Goal: Browse casually: Explore the website without a specific task or goal

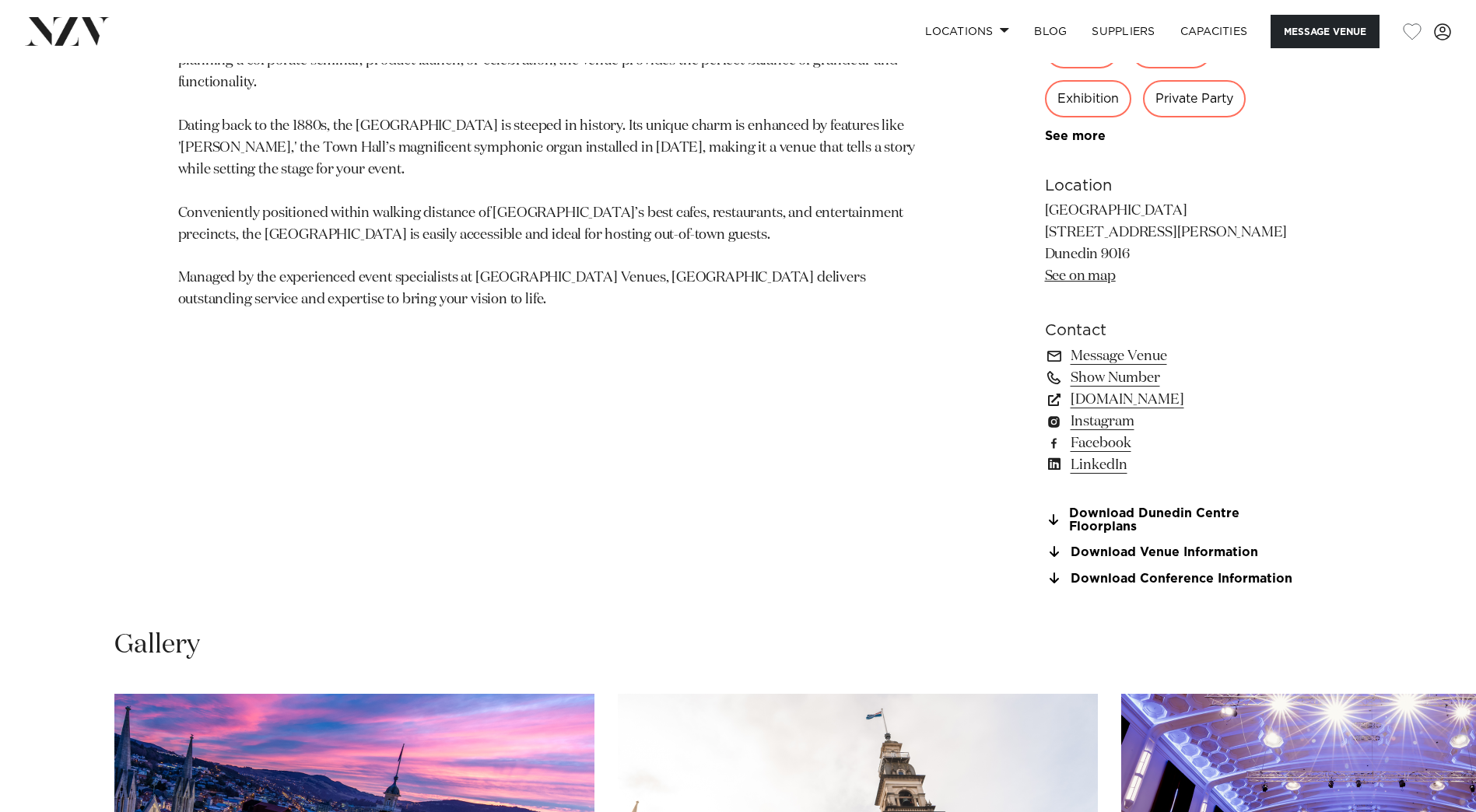
scroll to position [1633, 0]
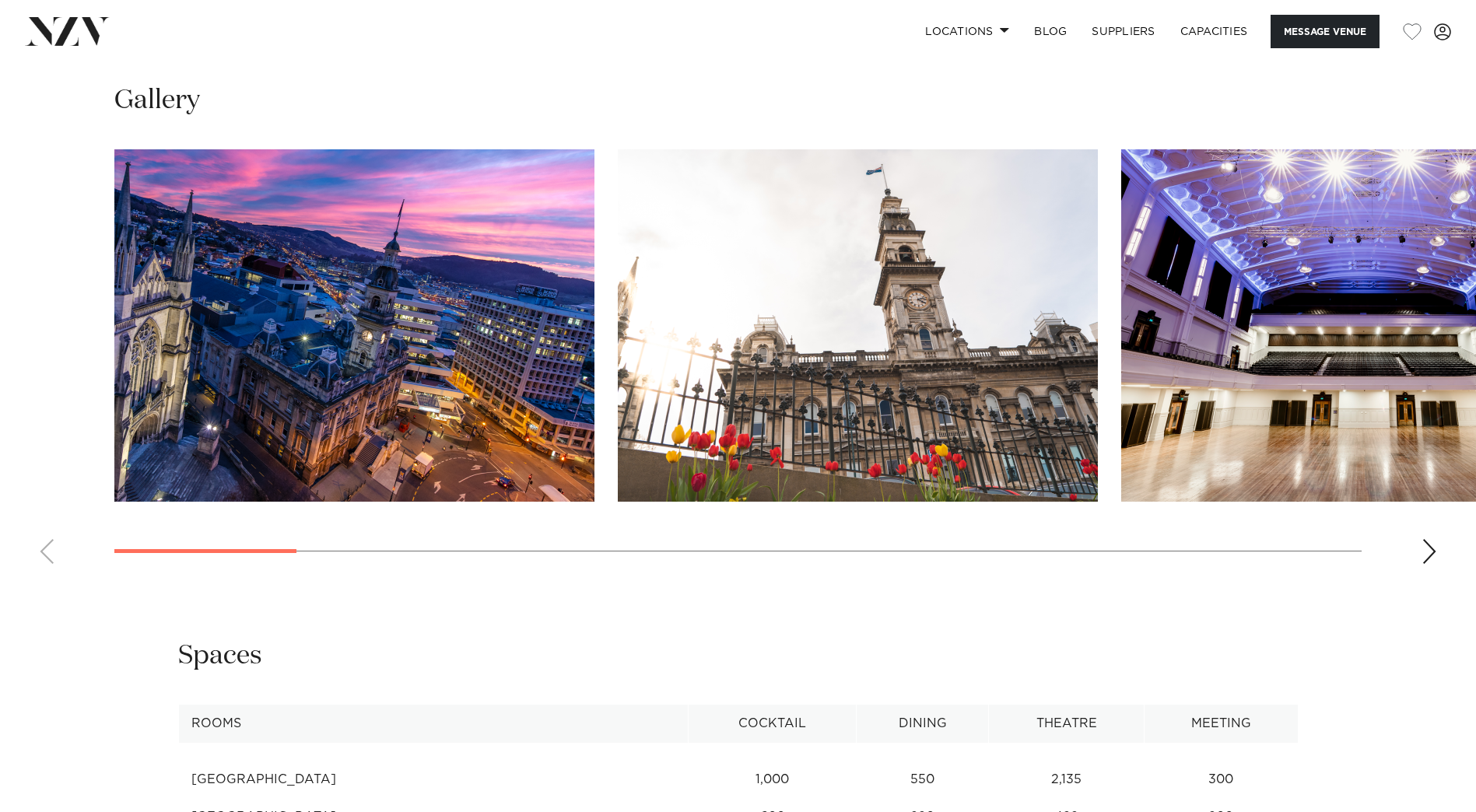
click at [1431, 549] on div "Next slide" at bounding box center [1429, 552] width 16 height 25
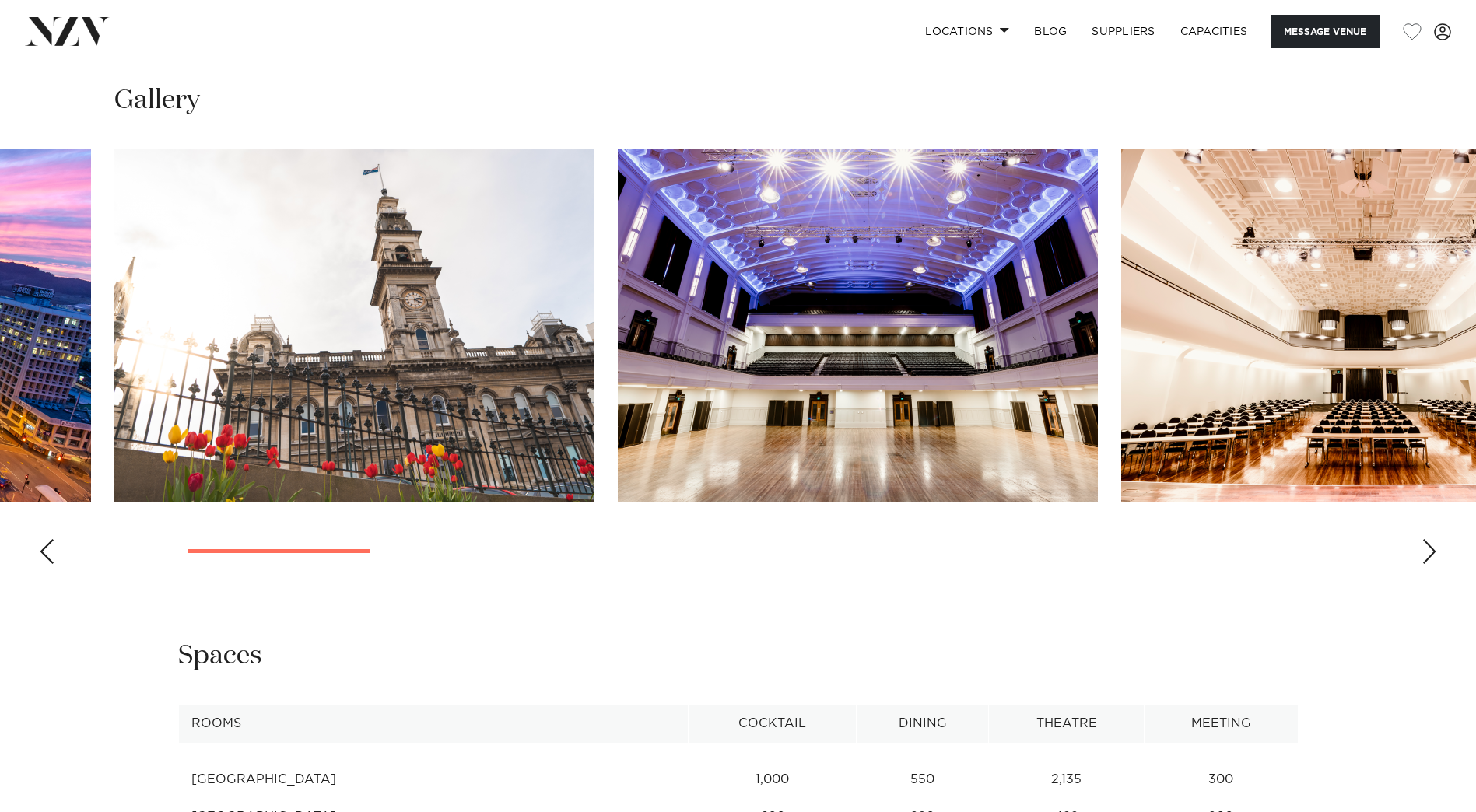
click at [1431, 549] on div "Next slide" at bounding box center [1429, 552] width 16 height 25
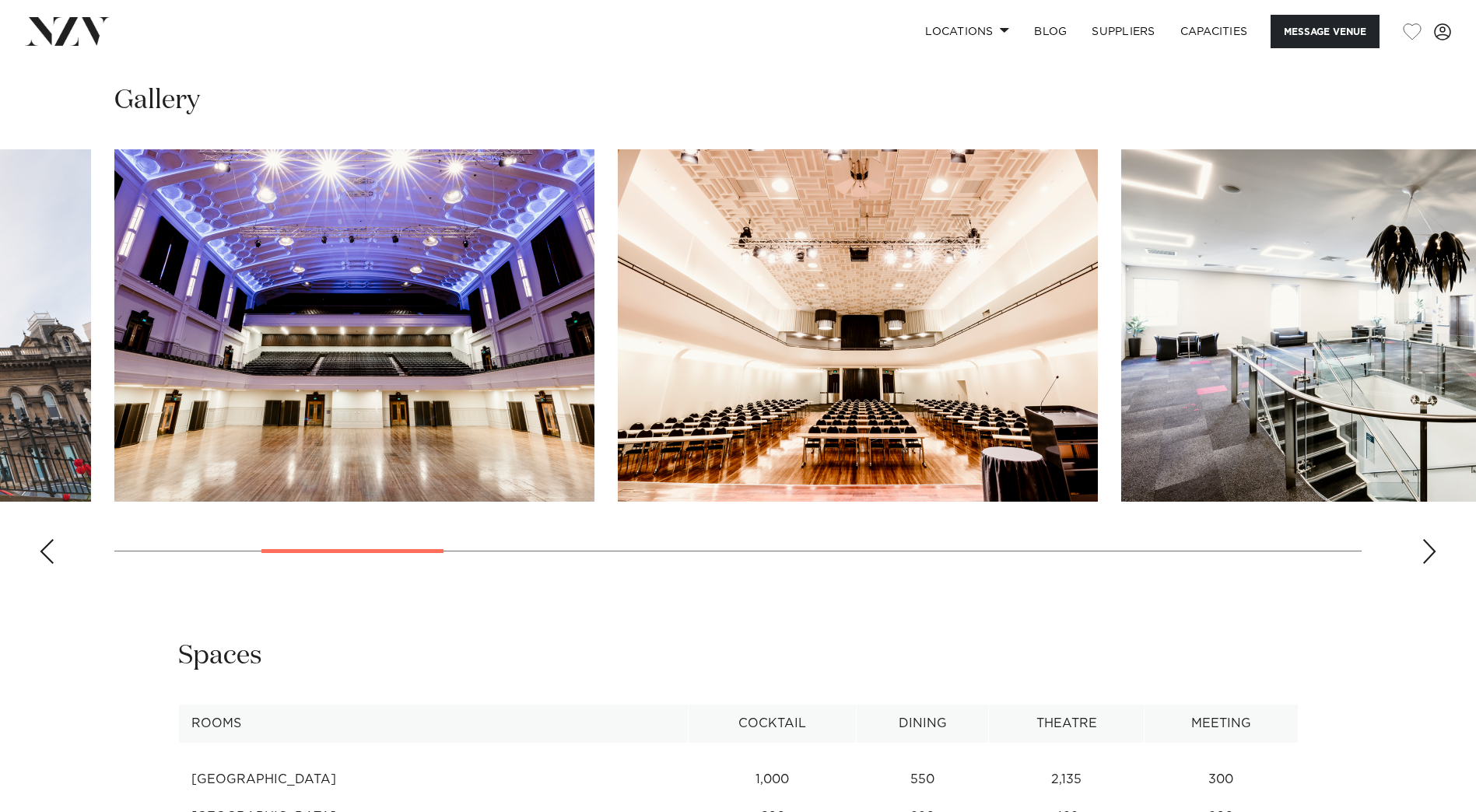
click at [1431, 549] on div "Next slide" at bounding box center [1429, 552] width 16 height 25
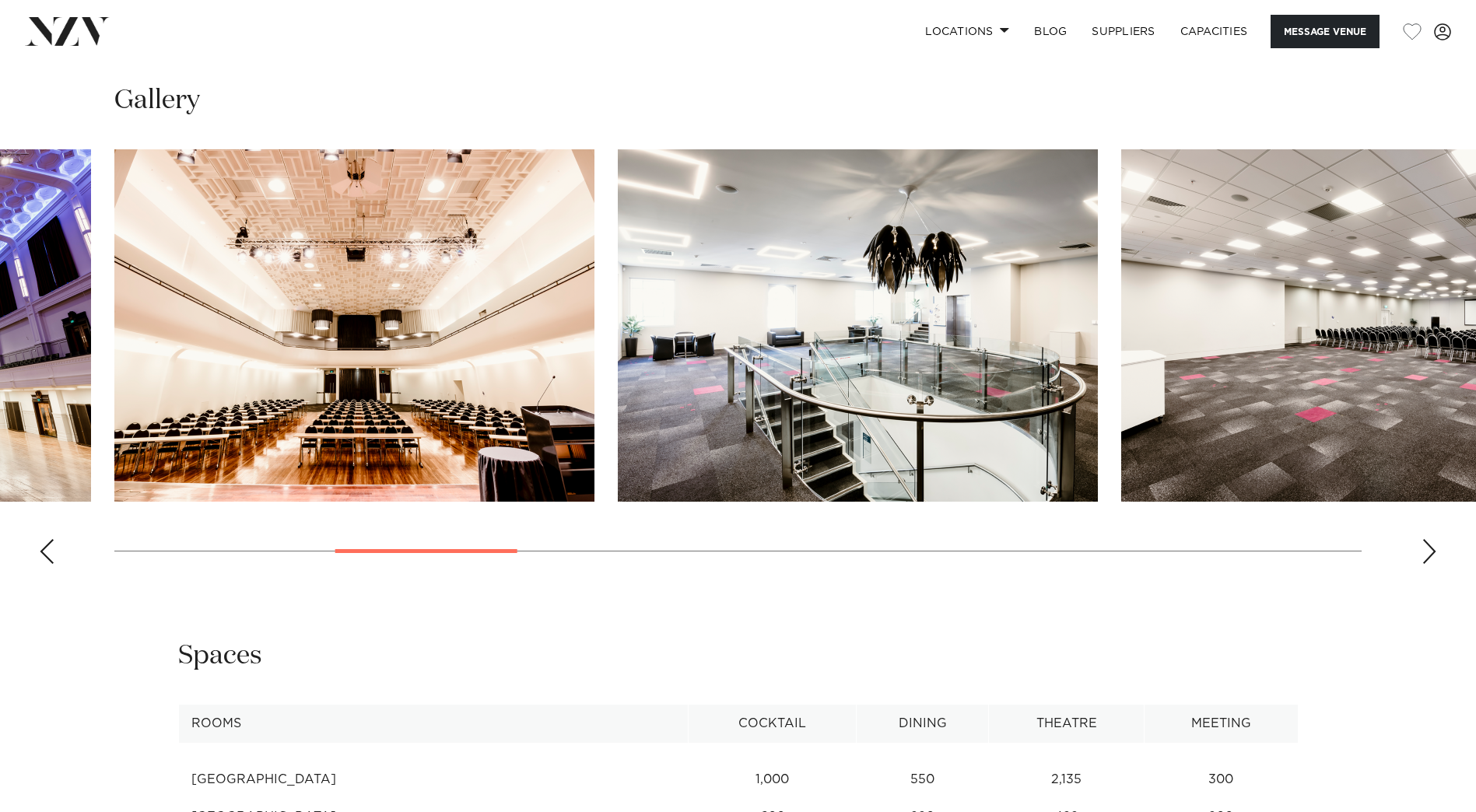
click at [1431, 549] on div "Next slide" at bounding box center [1429, 552] width 16 height 25
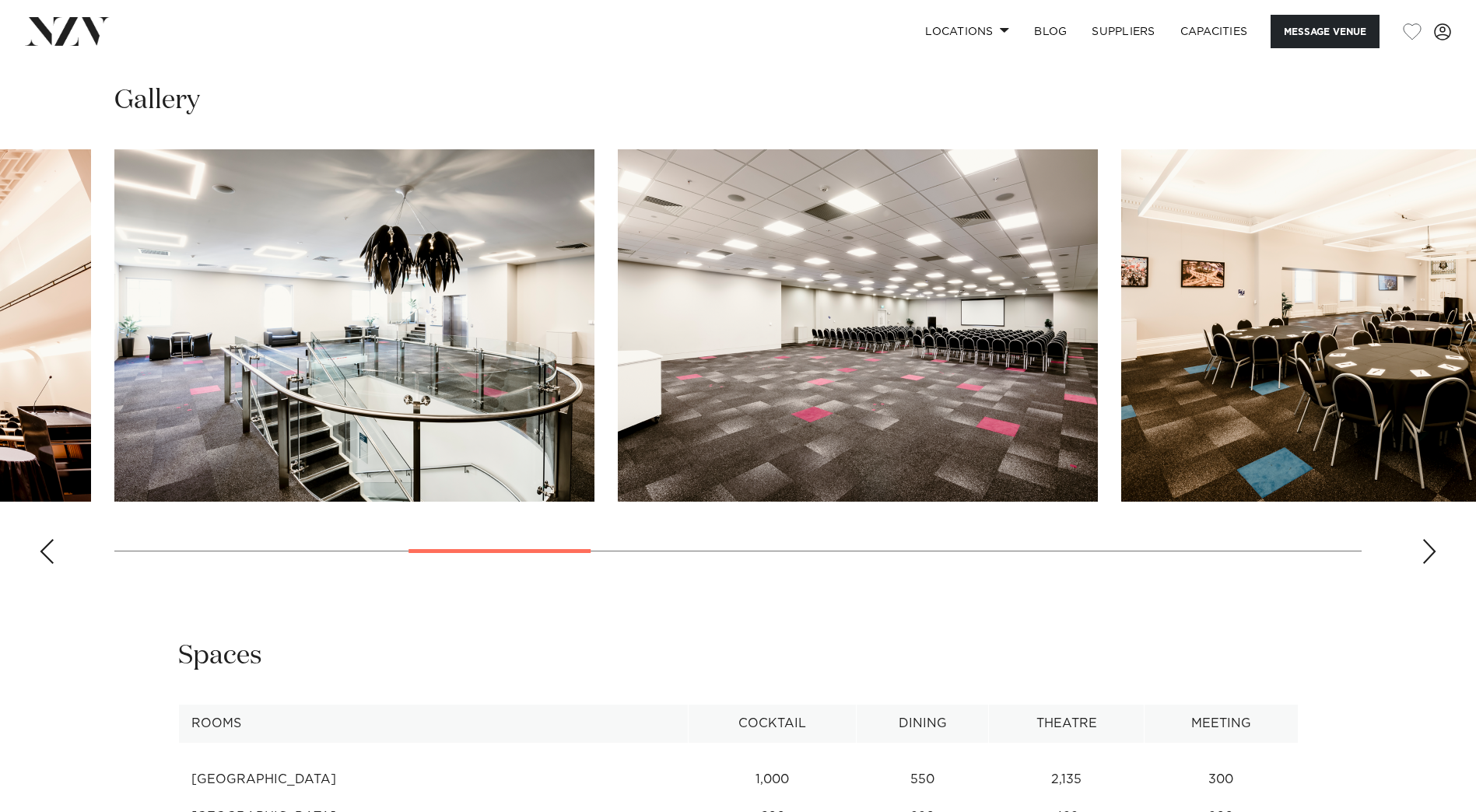
click at [1431, 549] on div "Next slide" at bounding box center [1429, 552] width 16 height 25
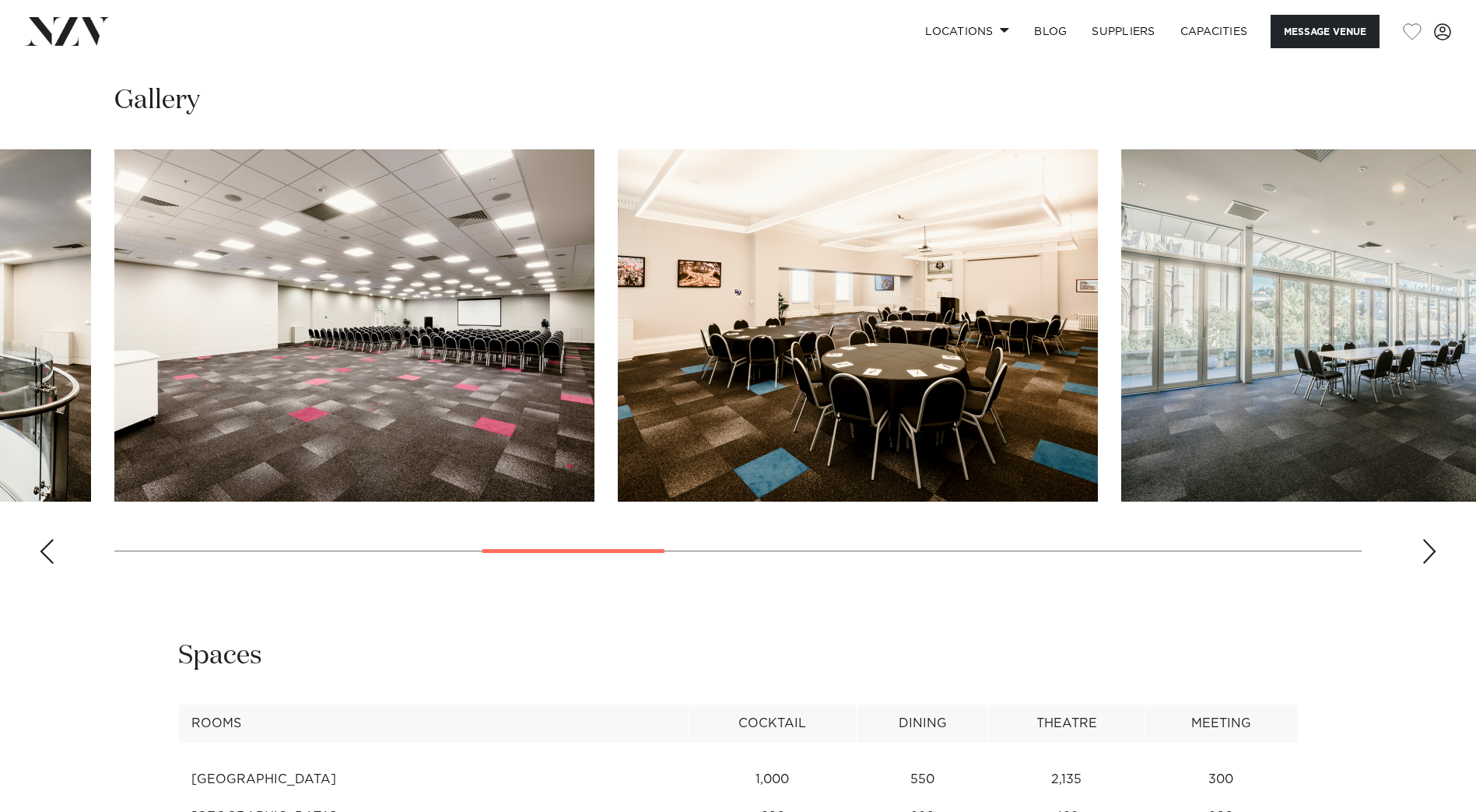
click at [1431, 549] on div "Next slide" at bounding box center [1429, 552] width 16 height 25
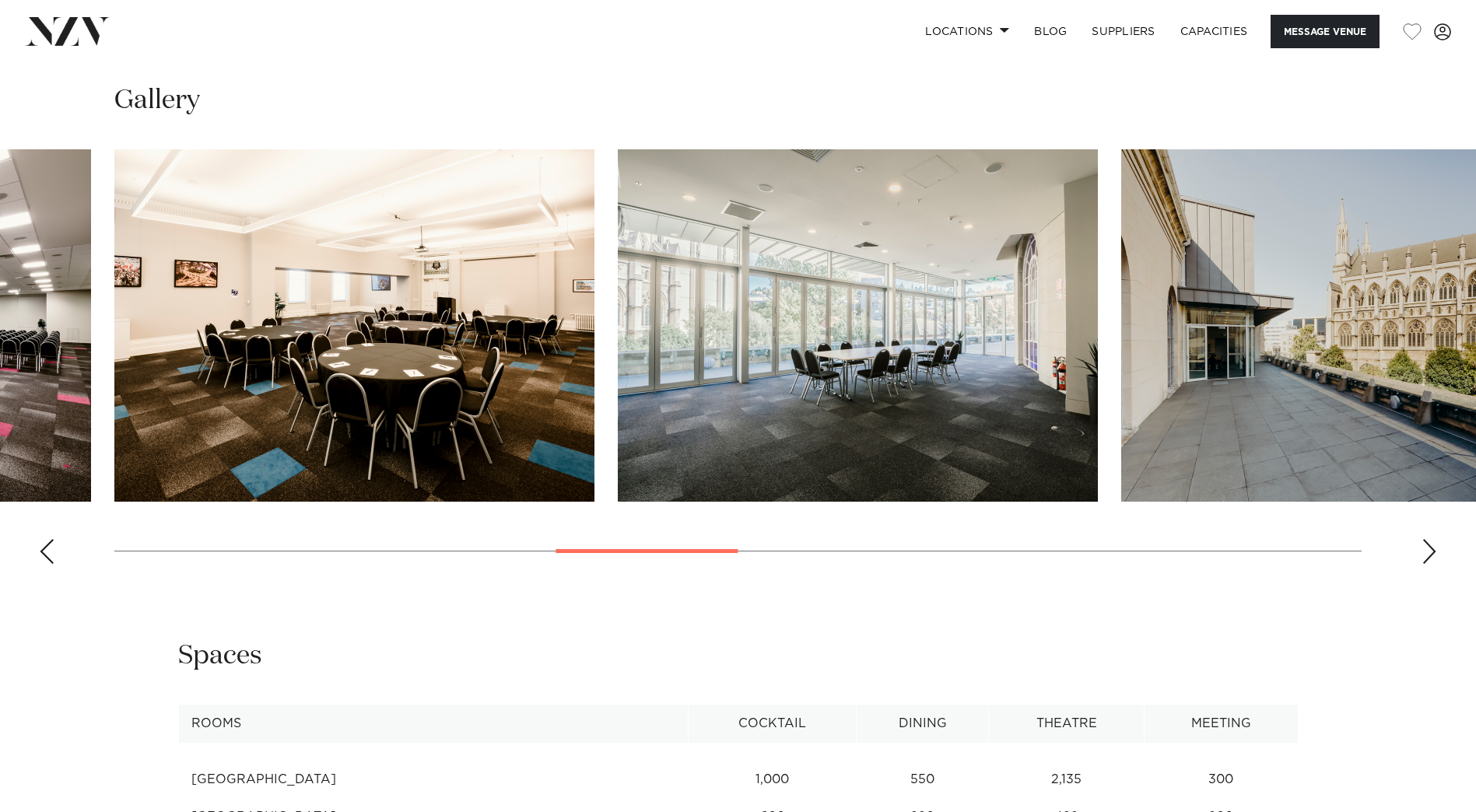
click at [1431, 549] on div "Next slide" at bounding box center [1429, 552] width 16 height 25
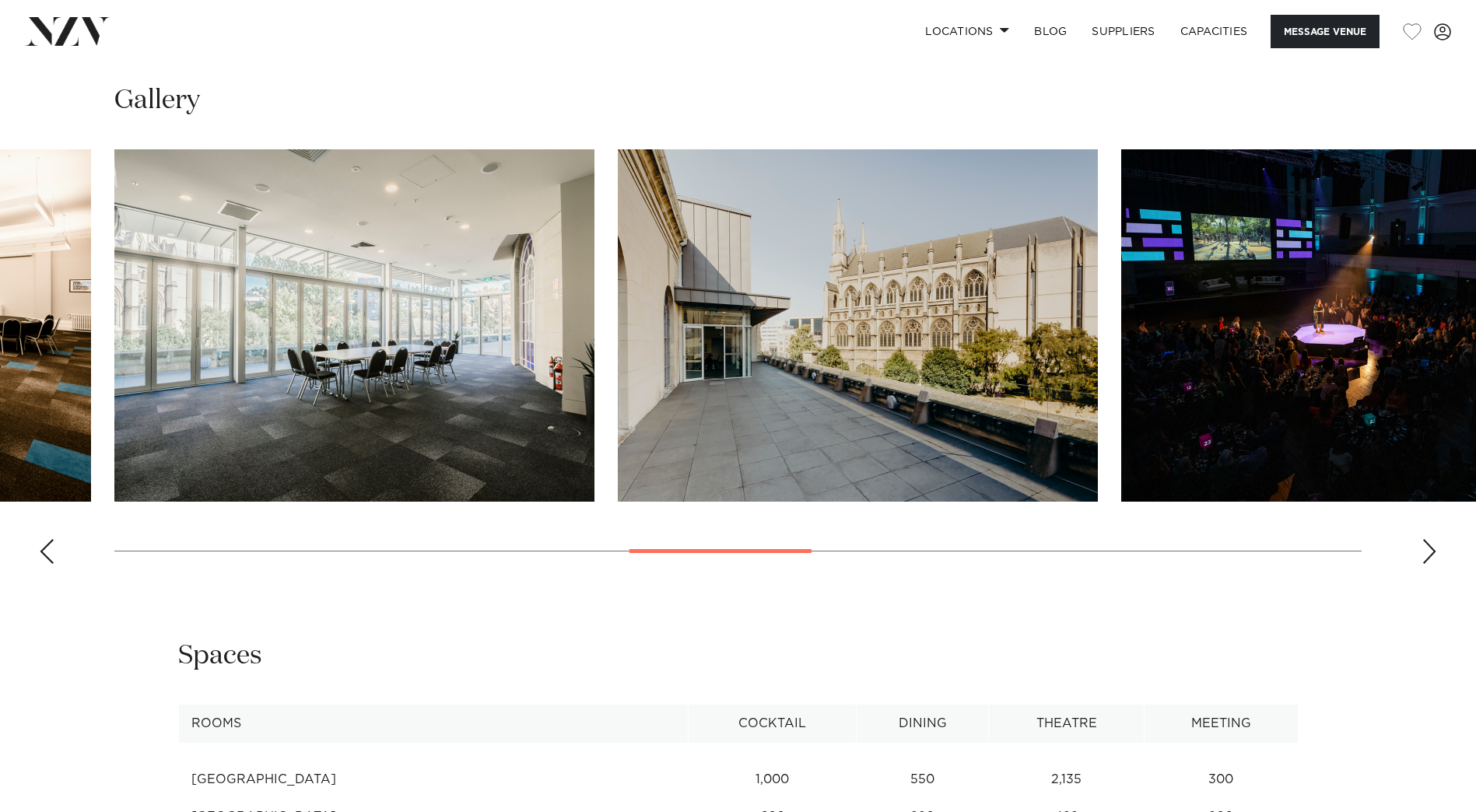
click at [1430, 549] on div "Next slide" at bounding box center [1429, 552] width 16 height 25
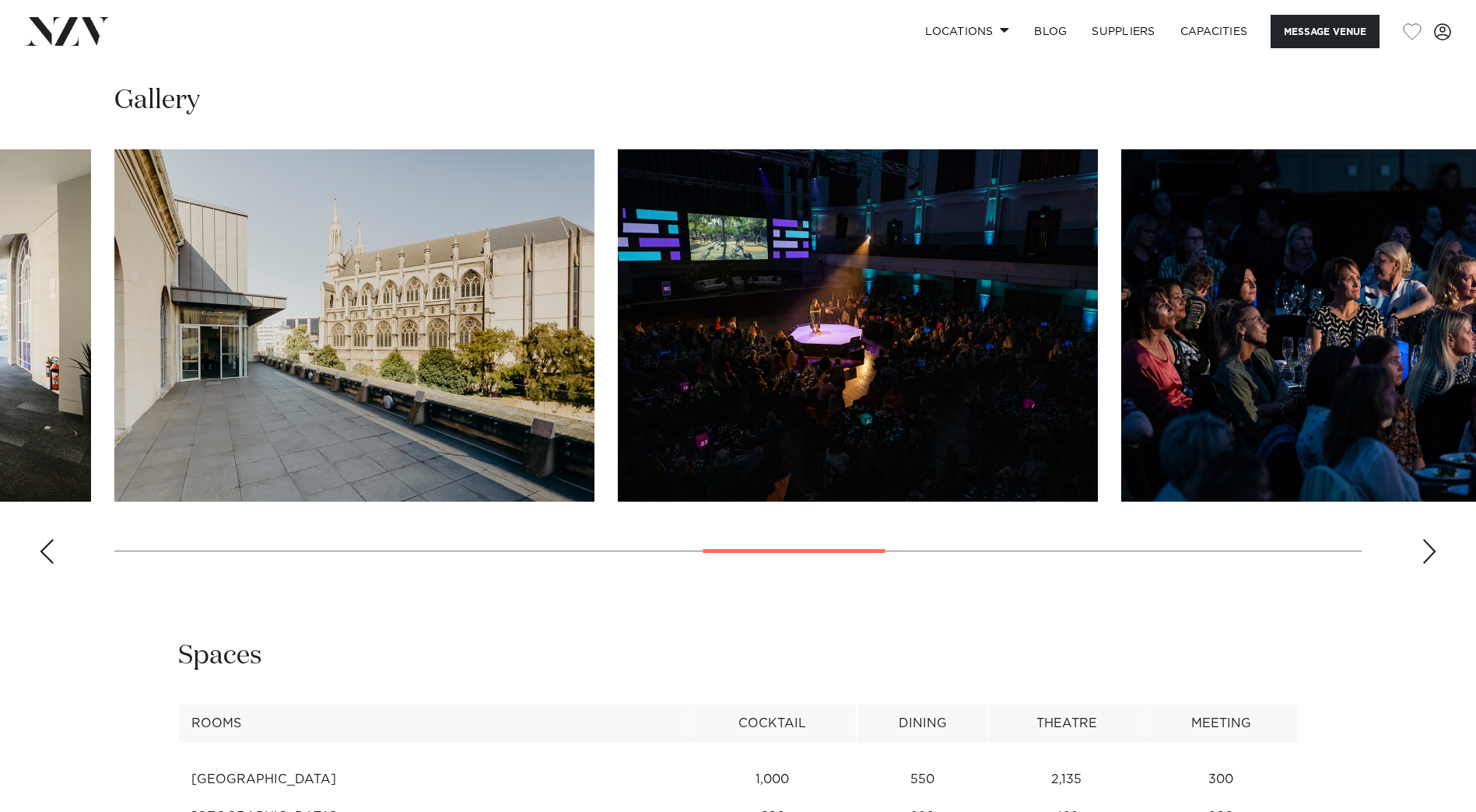
click at [1430, 549] on div "Next slide" at bounding box center [1429, 552] width 16 height 25
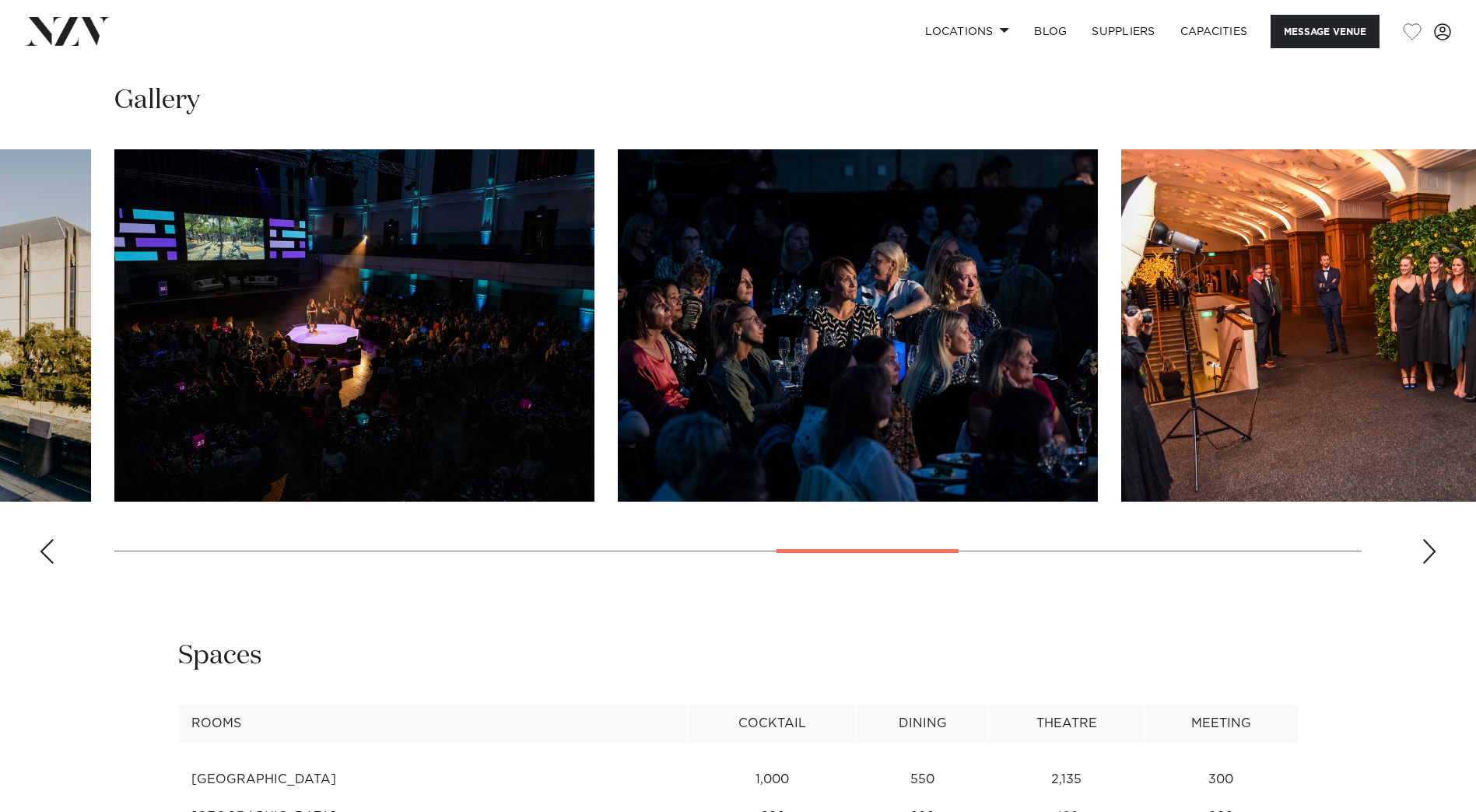
click at [1430, 549] on div "Next slide" at bounding box center [1429, 552] width 16 height 25
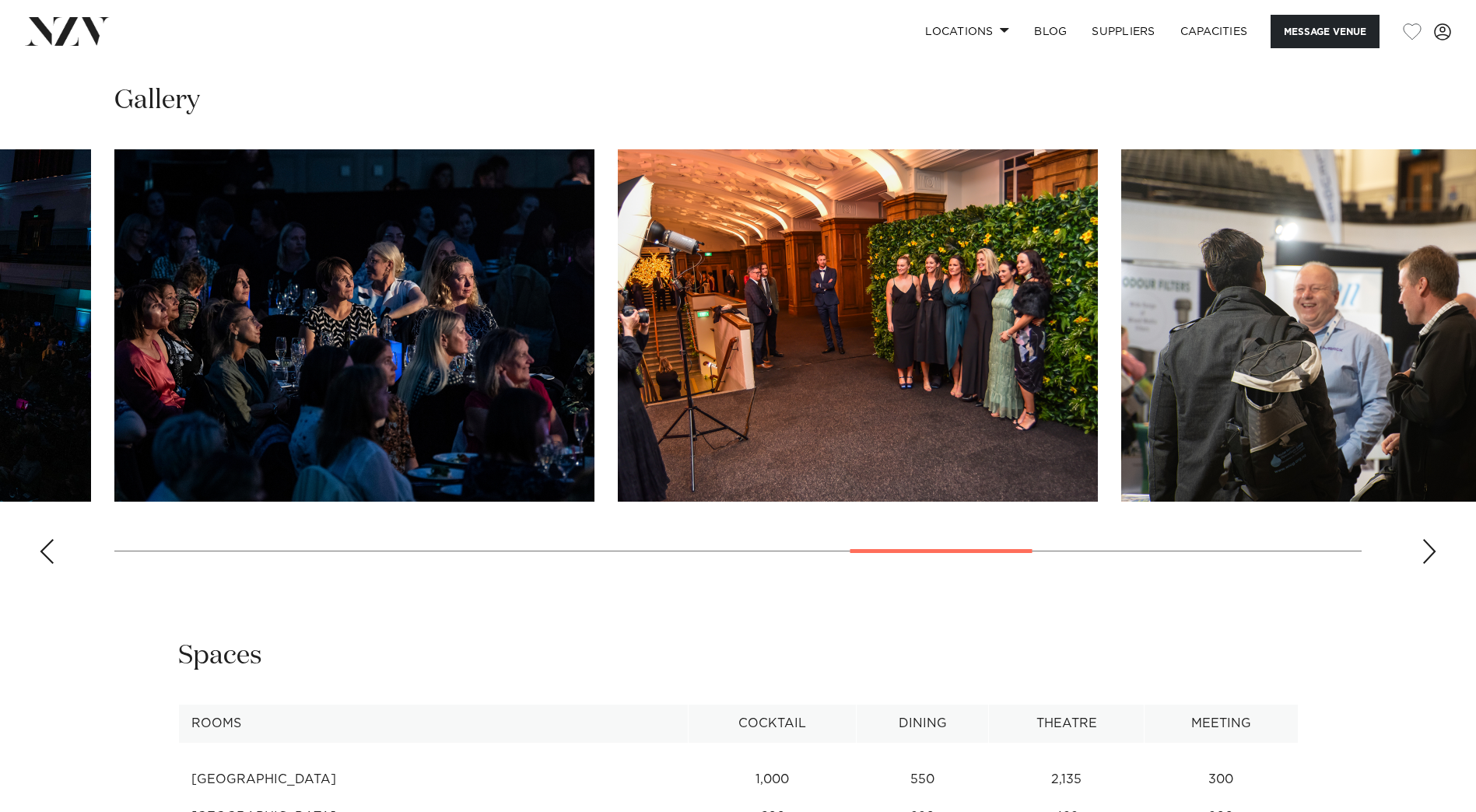
click at [1430, 549] on div "Next slide" at bounding box center [1429, 552] width 16 height 25
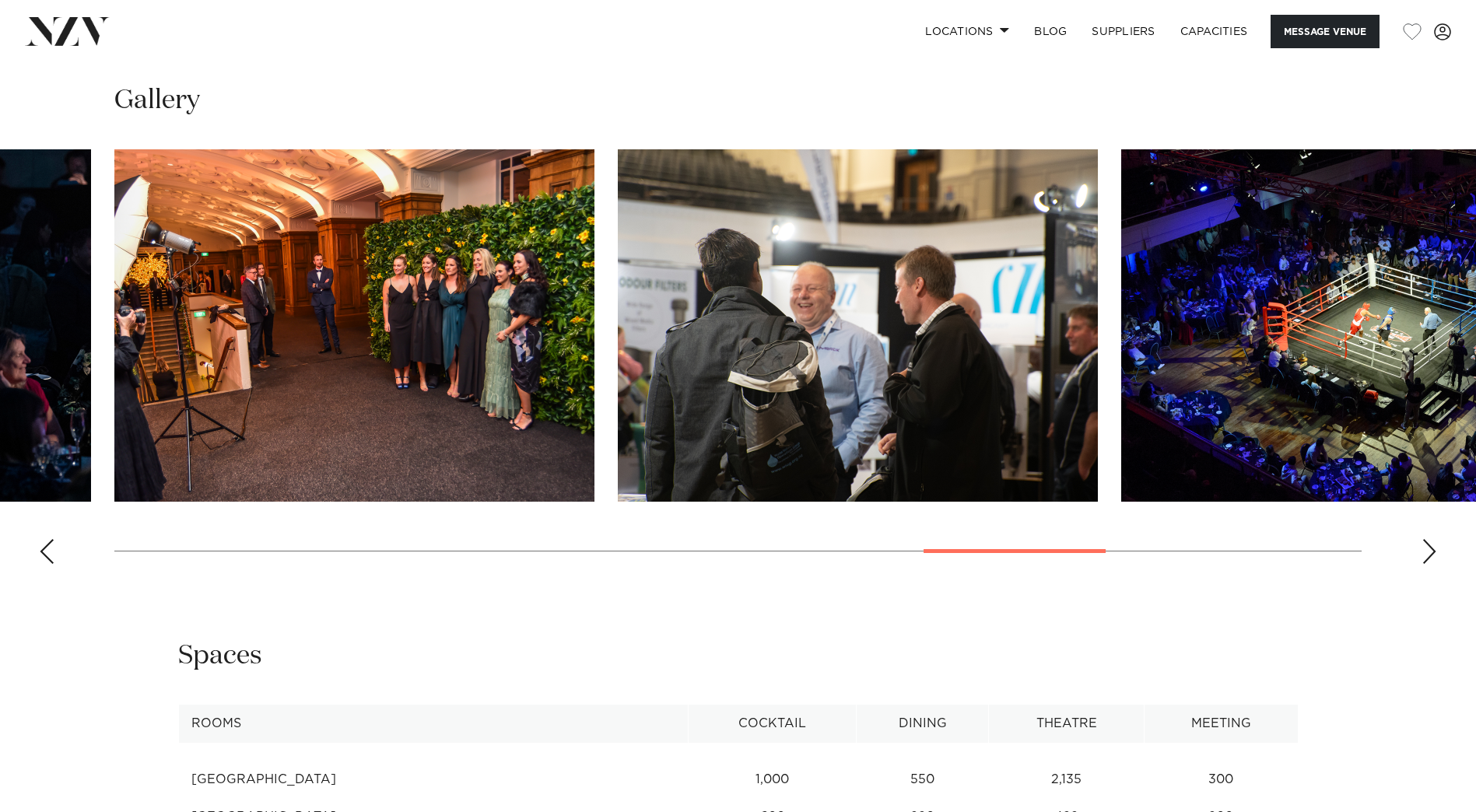
click at [1430, 549] on div "Next slide" at bounding box center [1429, 552] width 16 height 25
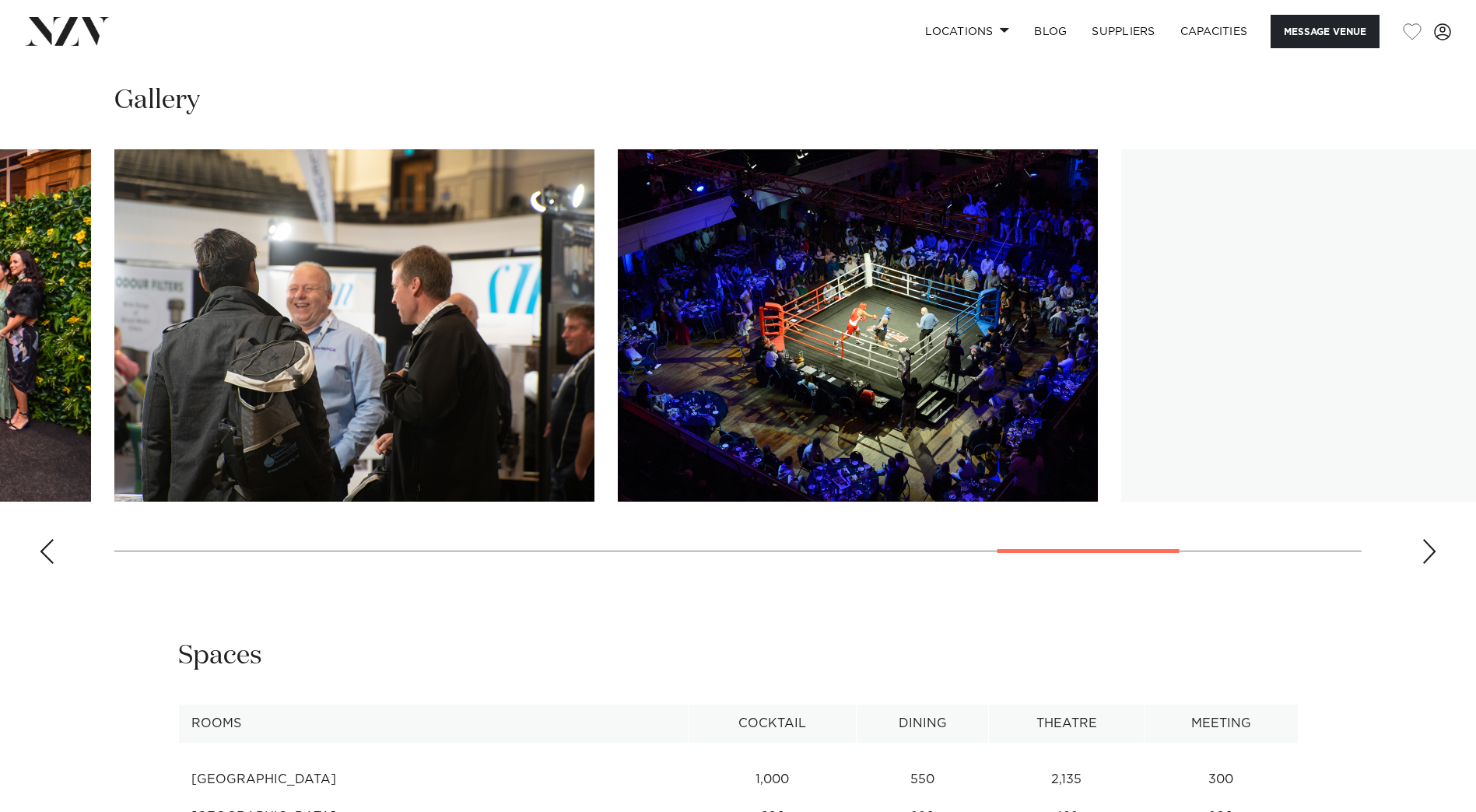
click at [1430, 549] on div "Next slide" at bounding box center [1429, 552] width 16 height 25
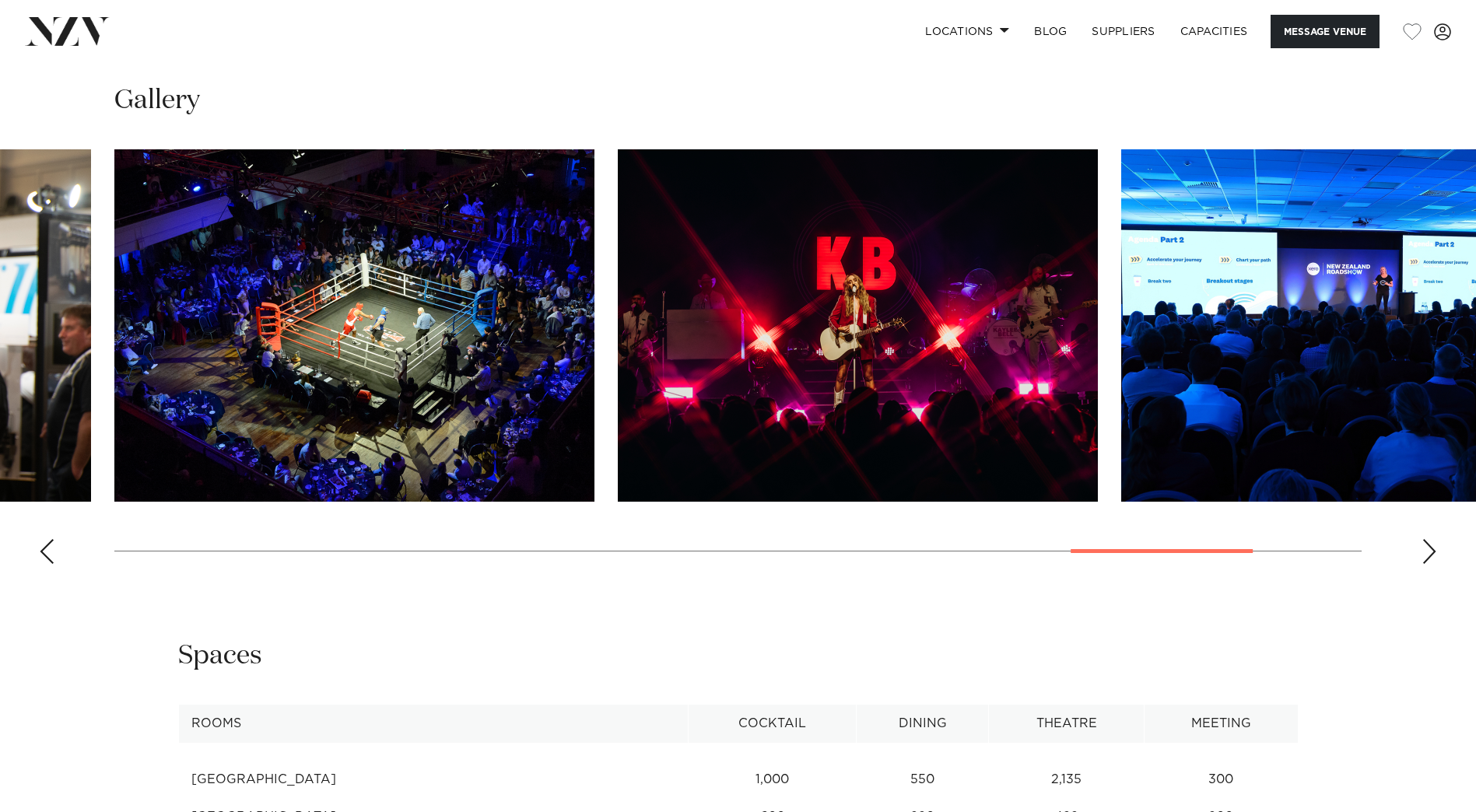
click at [1430, 549] on div "Next slide" at bounding box center [1429, 552] width 16 height 25
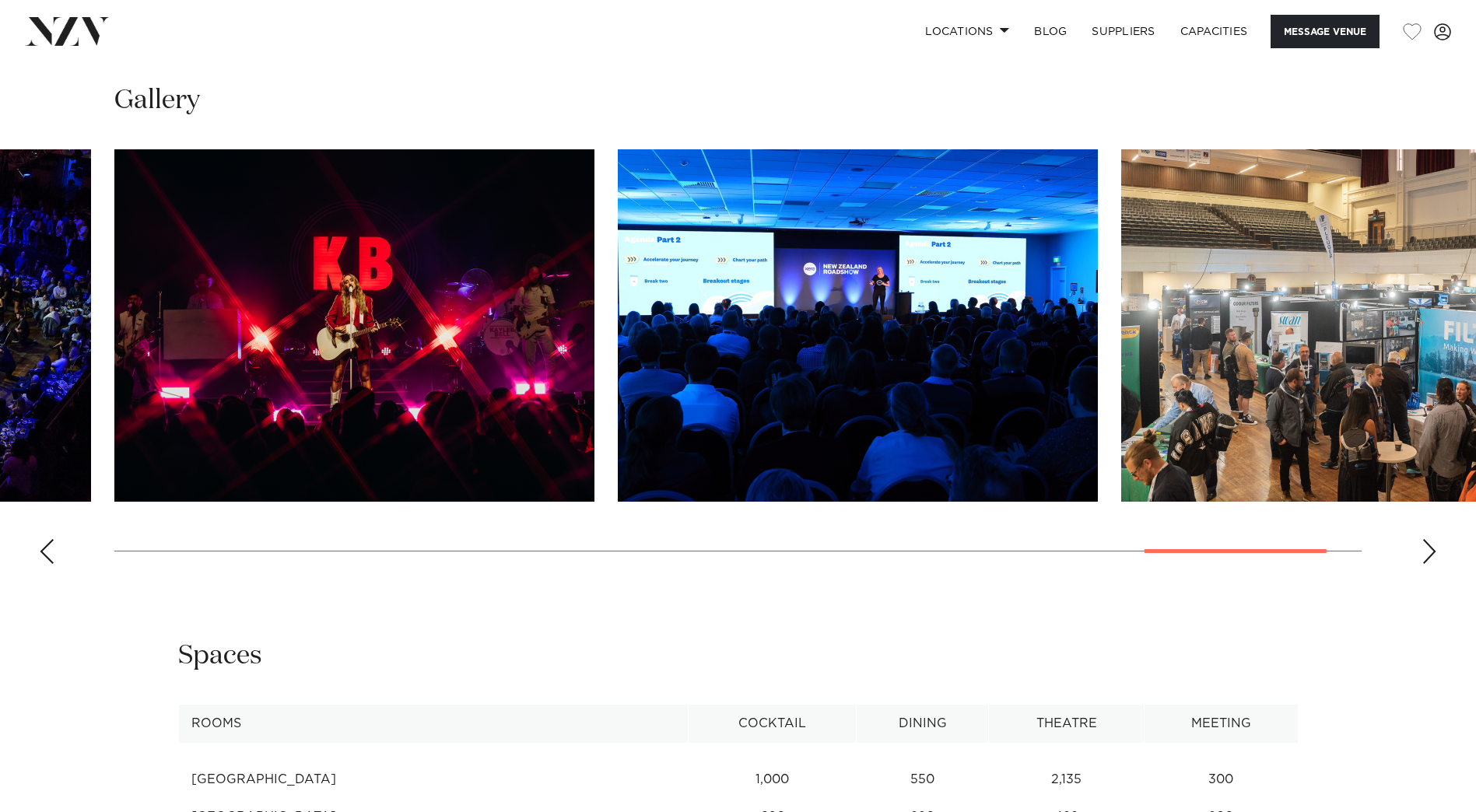
click at [1430, 549] on div "Next slide" at bounding box center [1429, 552] width 16 height 25
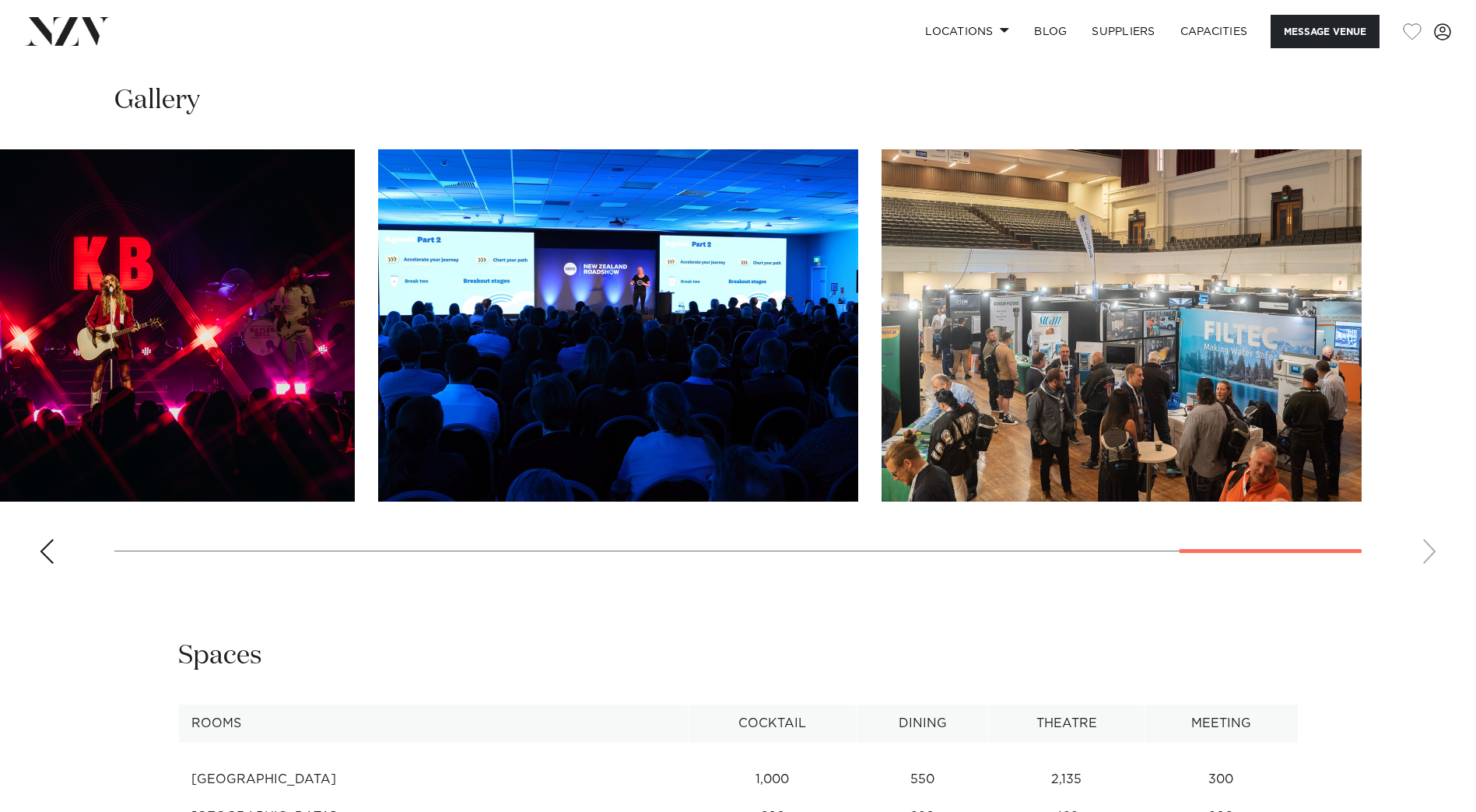
click at [1430, 549] on swiper-container at bounding box center [738, 362] width 1476 height 427
